Goal: Find specific page/section: Find specific page/section

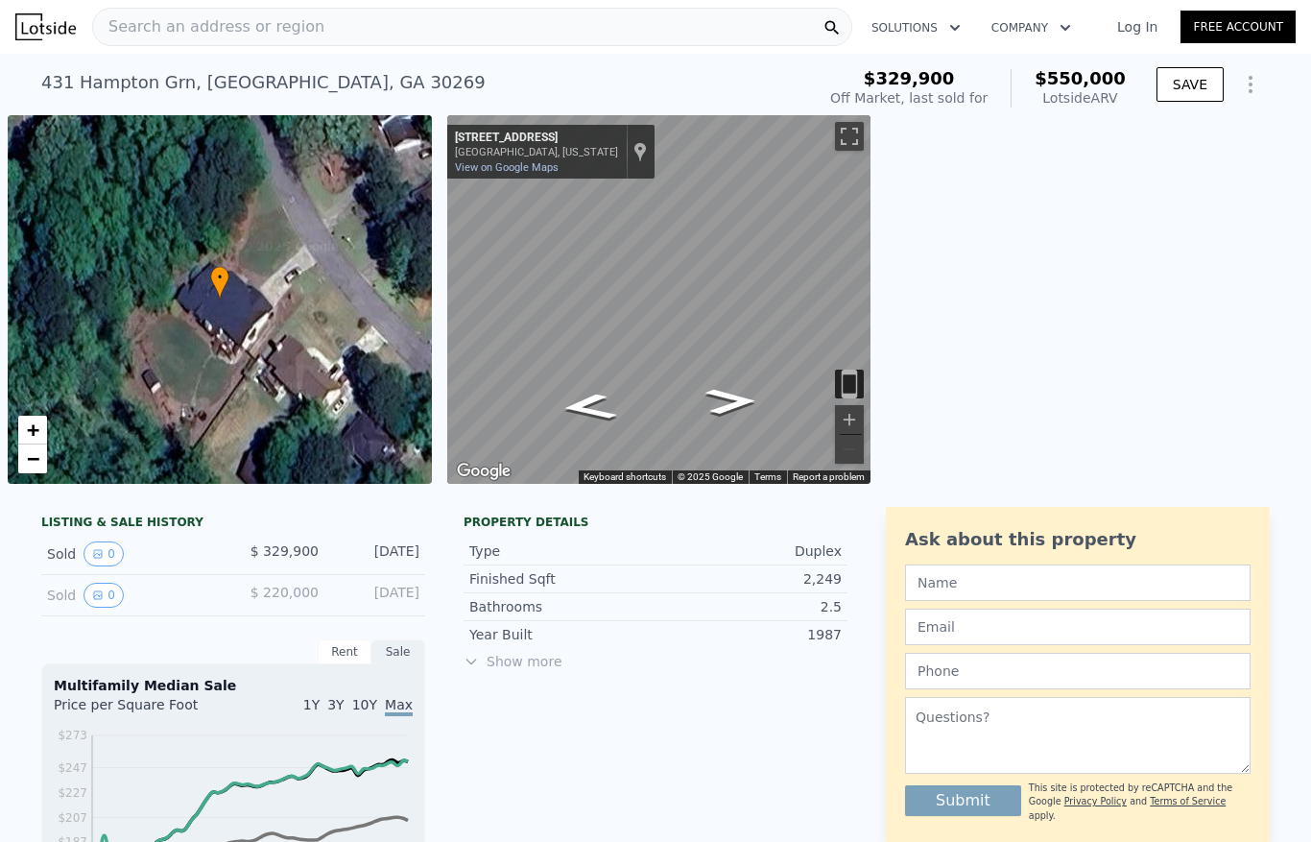
click at [529, 19] on div "Search an address or region" at bounding box center [472, 27] width 760 height 38
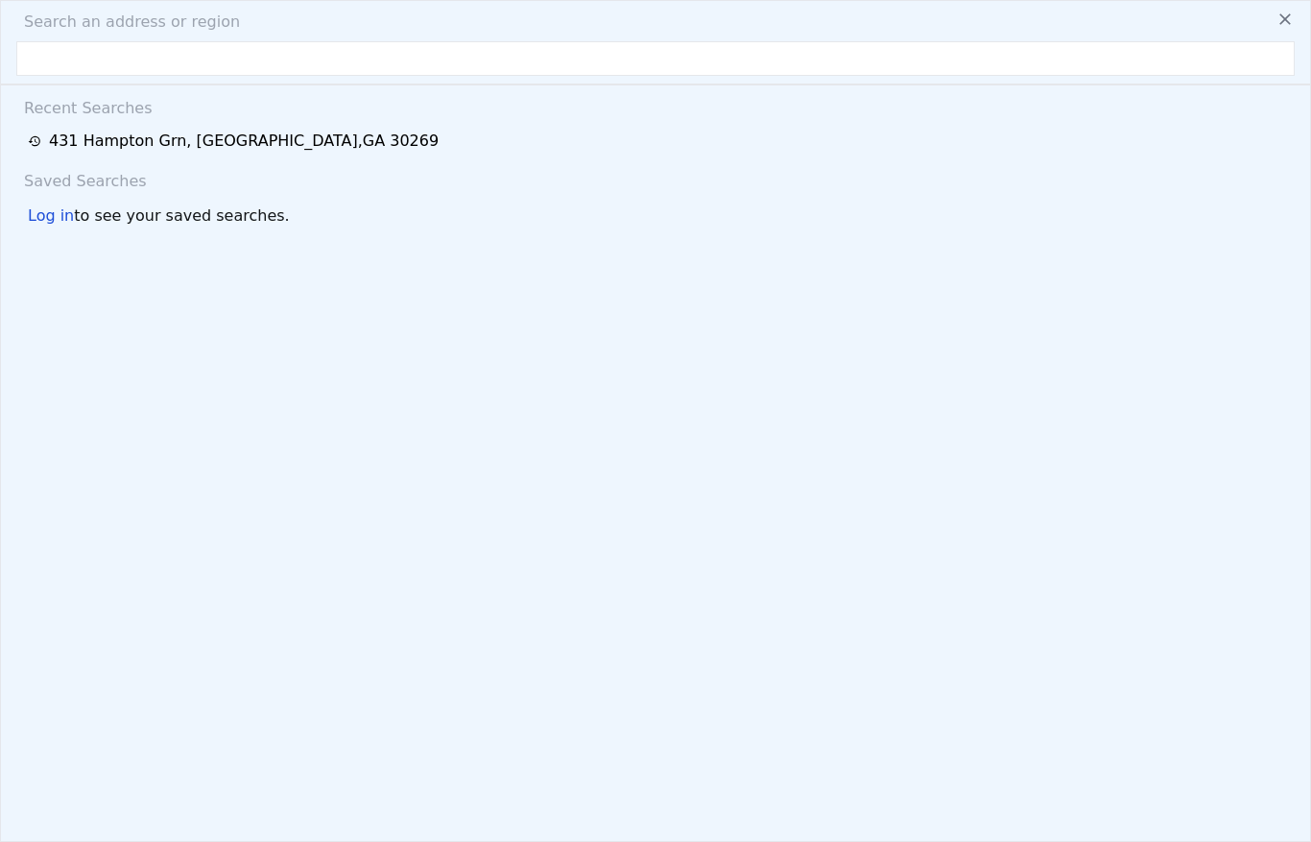
click at [137, 24] on span "Search an address or region" at bounding box center [124, 22] width 231 height 23
click at [59, 55] on input "text" at bounding box center [655, 58] width 1278 height 35
type input "[STREET_ADDRESS]"
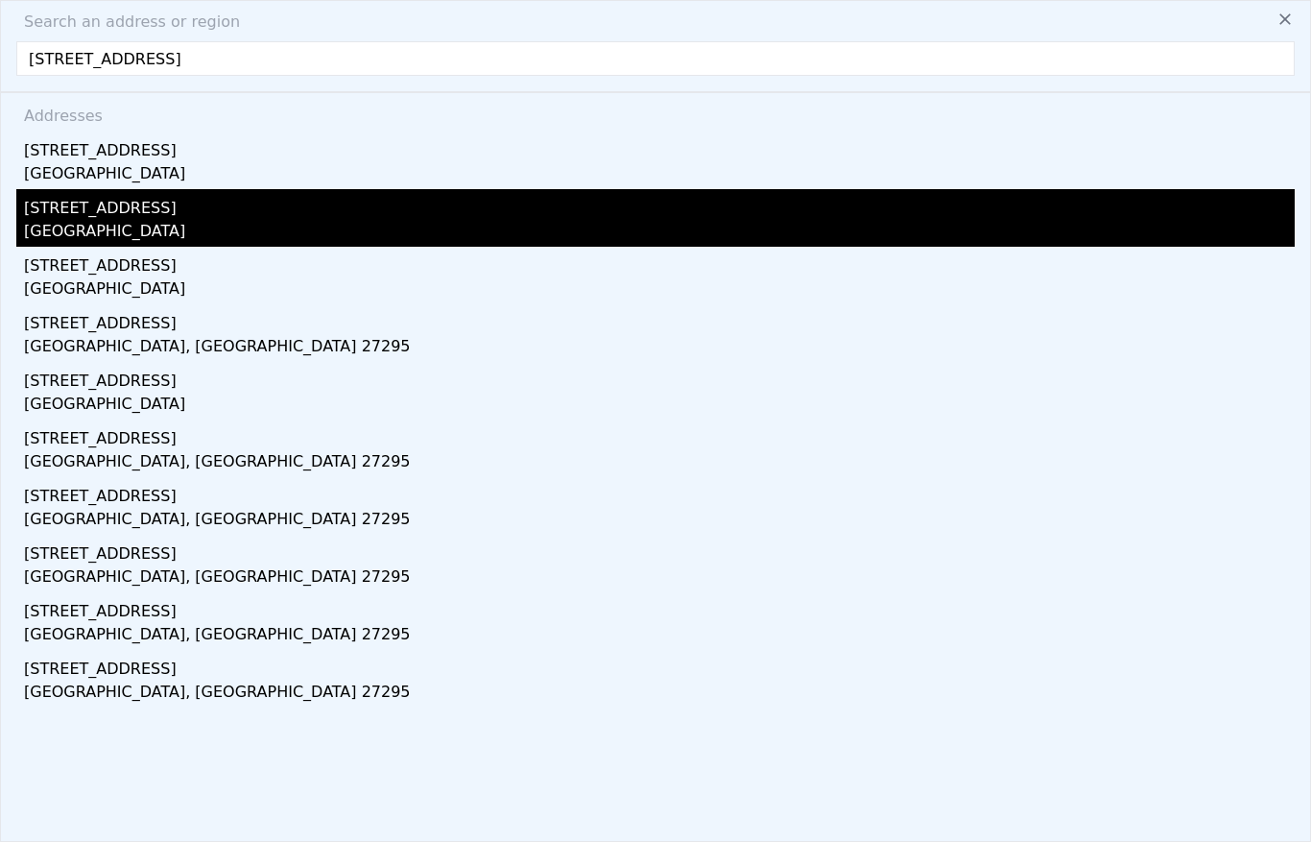
click at [128, 206] on div "[STREET_ADDRESS]" at bounding box center [659, 204] width 1270 height 31
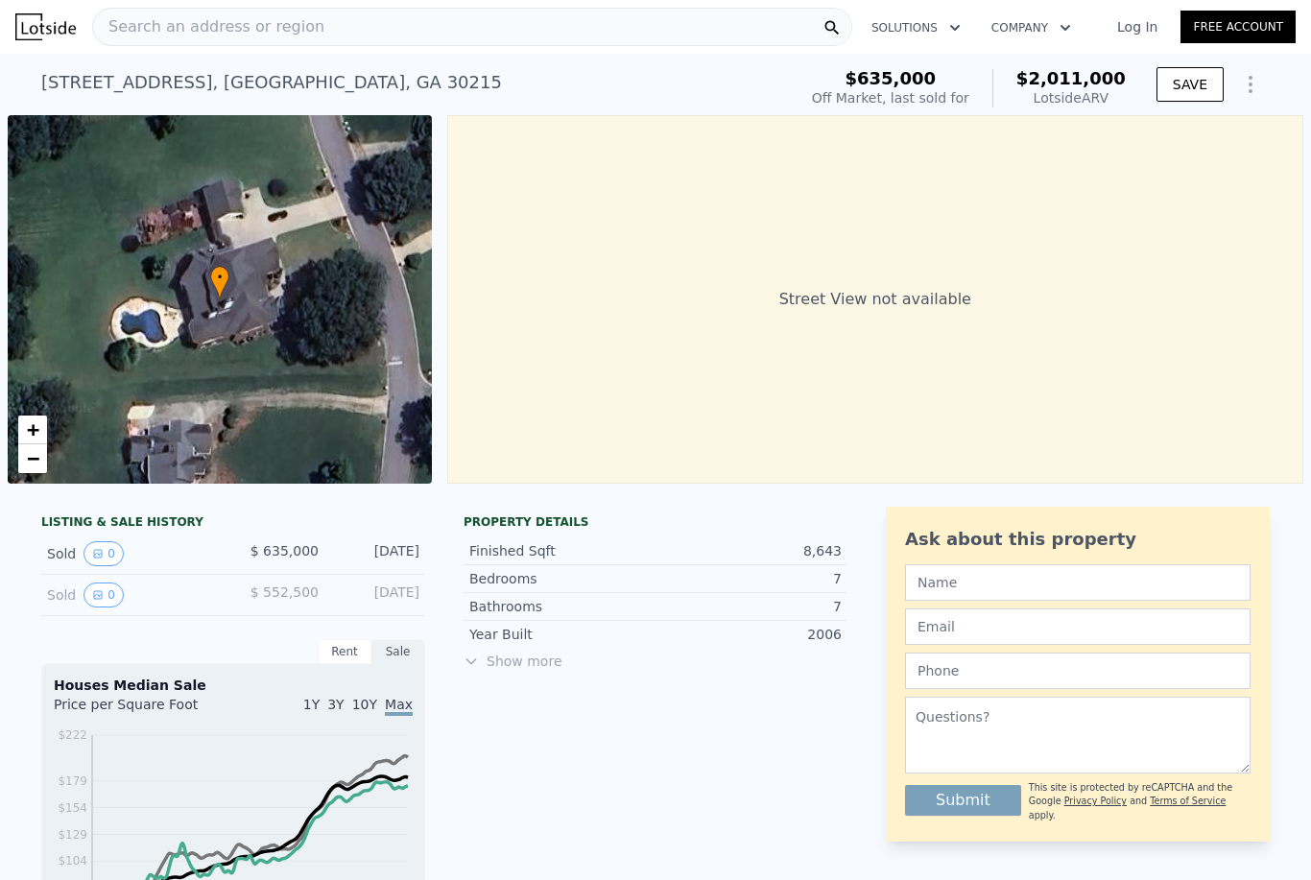
click at [329, 324] on div "• + −" at bounding box center [220, 299] width 424 height 368
click at [245, 276] on div "• + −" at bounding box center [220, 299] width 424 height 368
click at [343, 295] on div "• + −" at bounding box center [220, 299] width 424 height 368
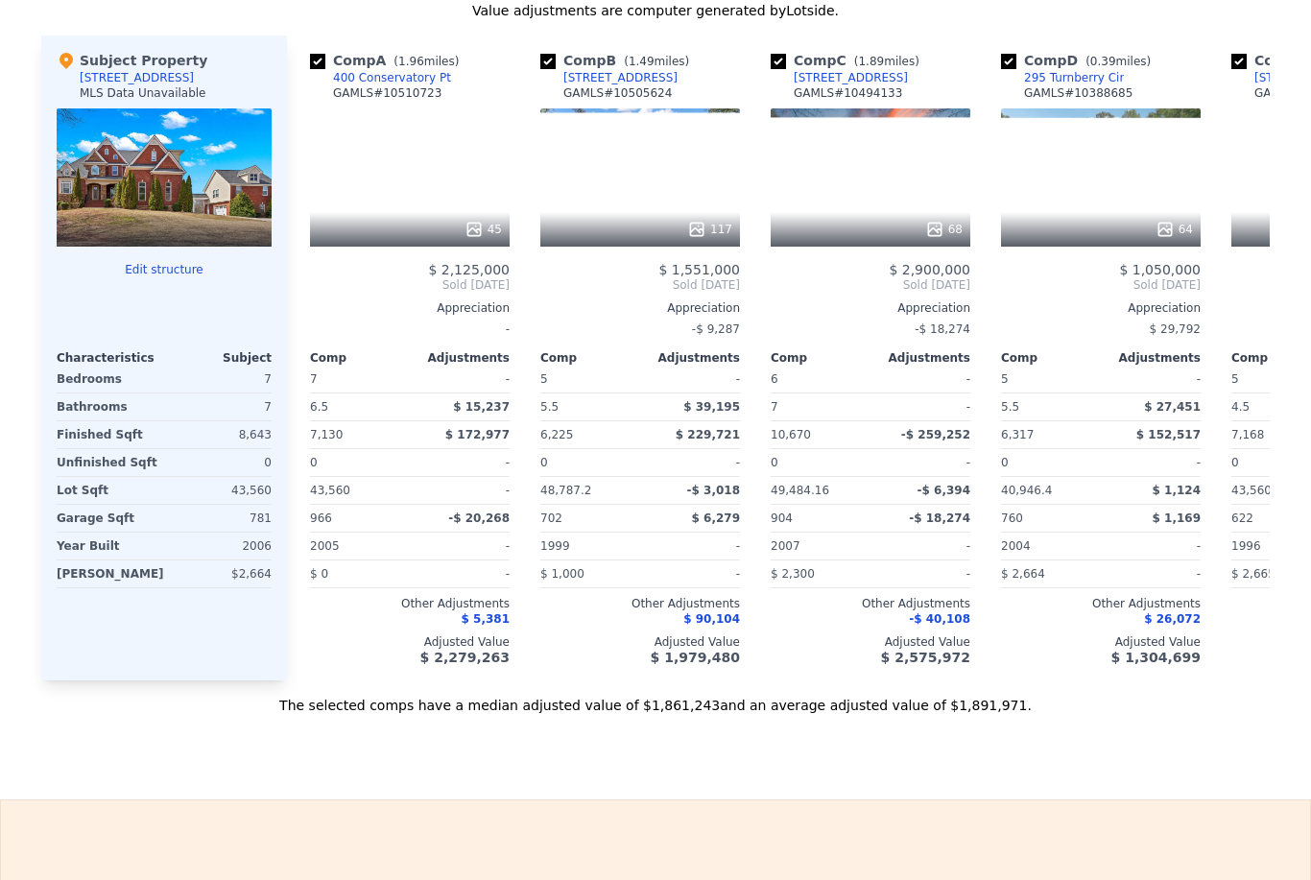
scroll to position [1916, 0]
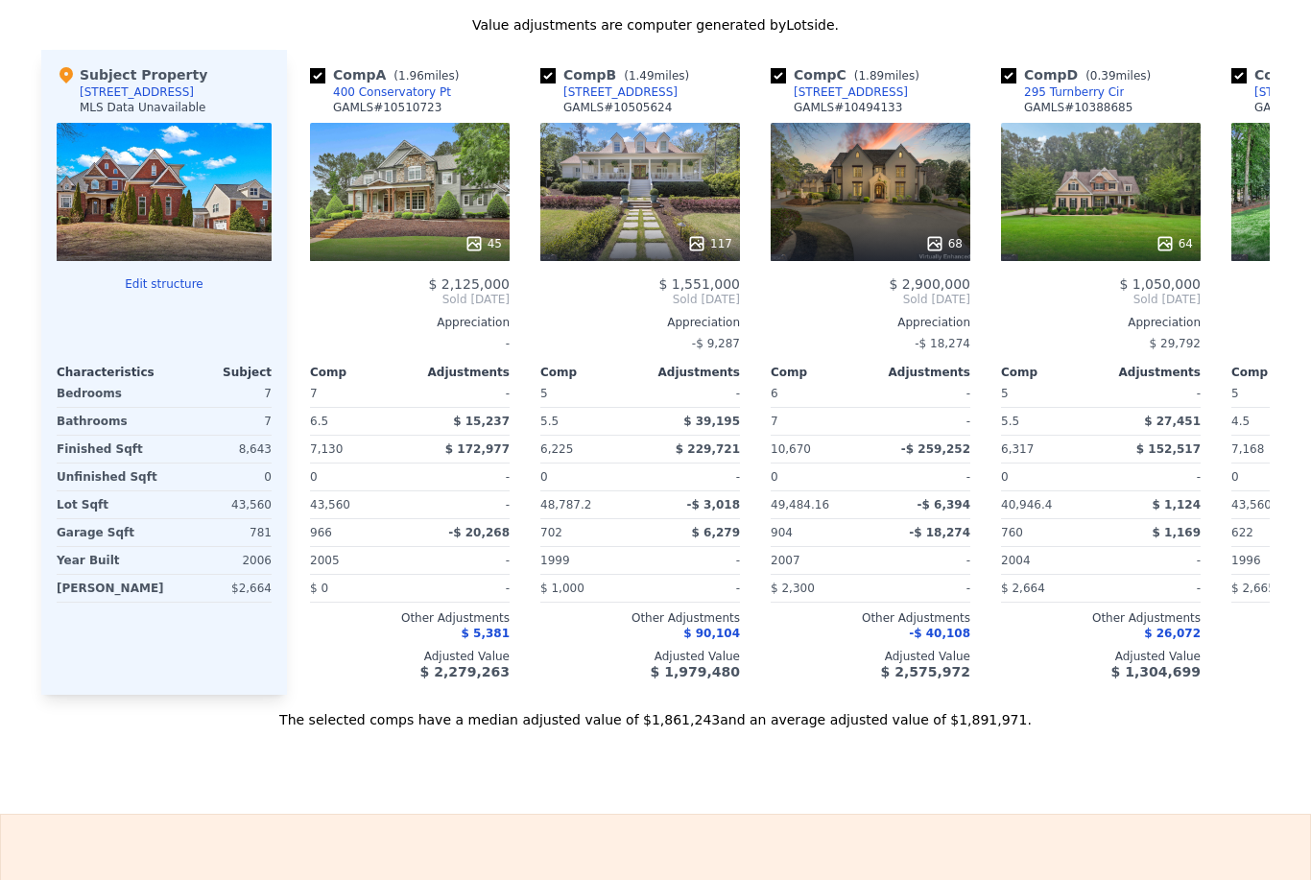
click at [225, 207] on div at bounding box center [164, 192] width 215 height 138
click at [162, 217] on div at bounding box center [164, 192] width 215 height 138
click at [203, 203] on div at bounding box center [164, 192] width 215 height 138
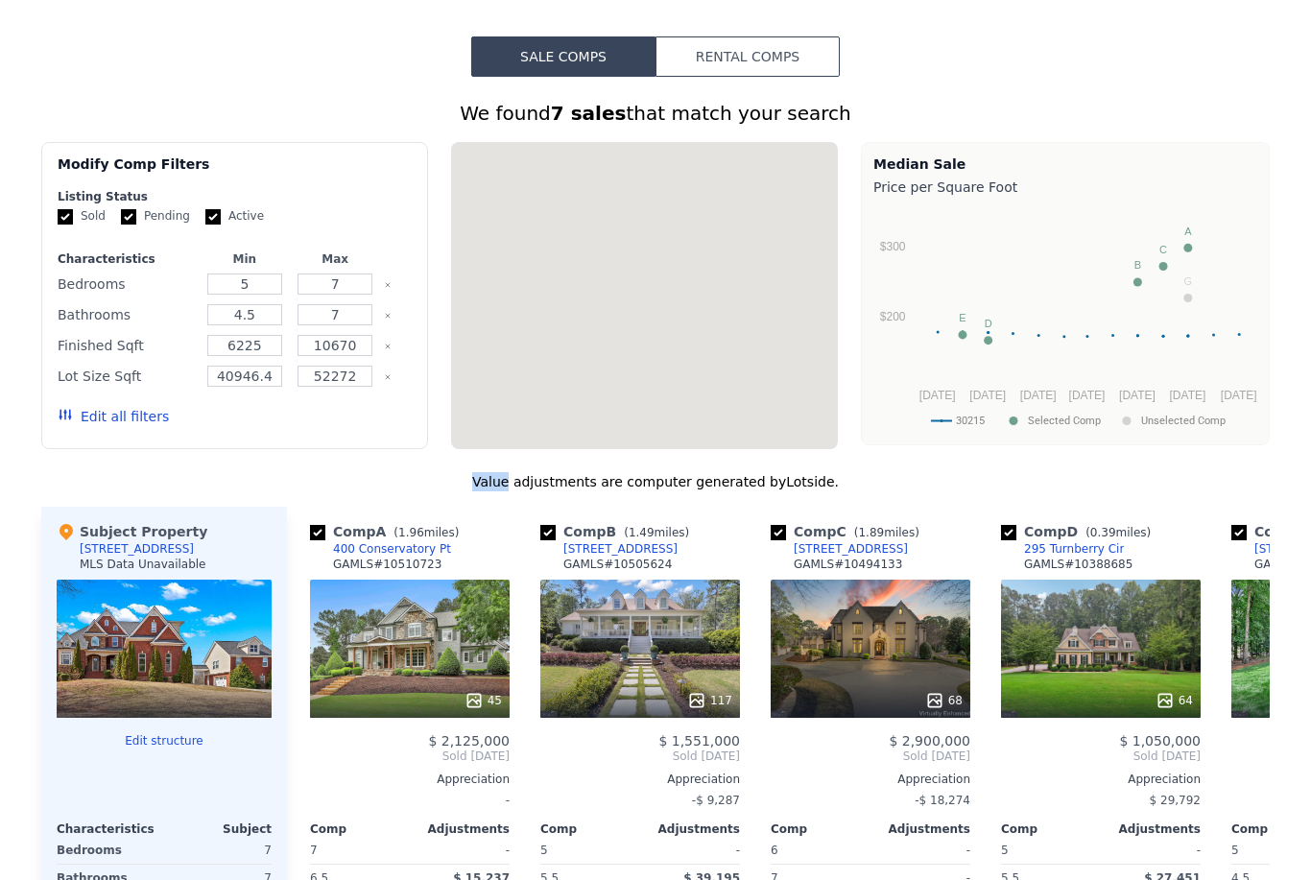
scroll to position [0, 0]
